Goal: Information Seeking & Learning: Learn about a topic

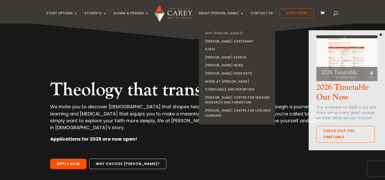
click at [229, 34] on link "Why [PERSON_NAME]?" at bounding box center [238, 33] width 76 height 8
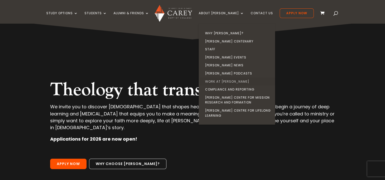
click at [238, 81] on link "Work at [PERSON_NAME]" at bounding box center [238, 82] width 76 height 8
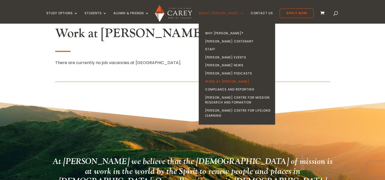
scroll to position [173, 0]
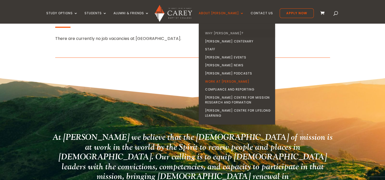
click at [228, 32] on link "Why [PERSON_NAME]?" at bounding box center [238, 33] width 76 height 8
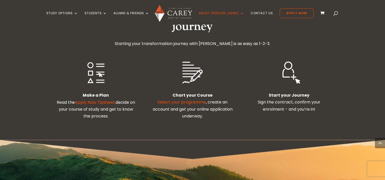
scroll to position [917, 0]
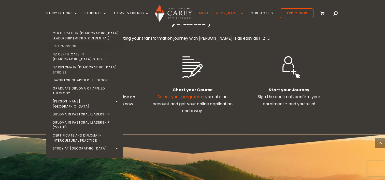
click at [77, 46] on link "Intermission" at bounding box center [86, 46] width 76 height 8
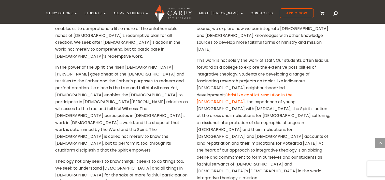
scroll to position [423, 0]
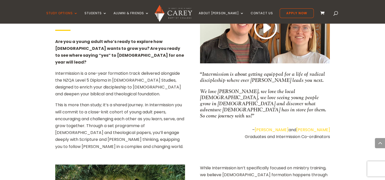
scroll to position [339, 0]
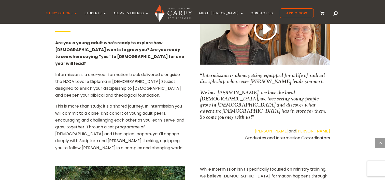
click at [119, 71] on p "Intermission is a one-year formation track delivered alongside the NZQA Level 5…" at bounding box center [120, 87] width 130 height 32
click at [161, 71] on p "Intermission is a one-year formation track delivered alongside the NZQA Level 5…" at bounding box center [120, 87] width 130 height 32
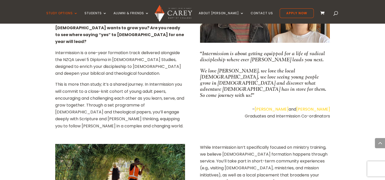
scroll to position [296, 0]
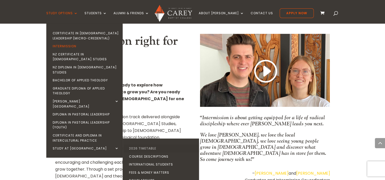
click at [155, 145] on link "2026 Timetable" at bounding box center [162, 149] width 76 height 8
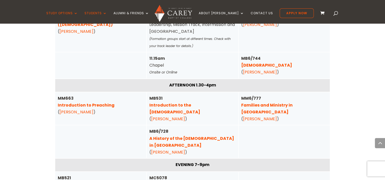
scroll to position [1796, 0]
